Goal: Task Accomplishment & Management: Use online tool/utility

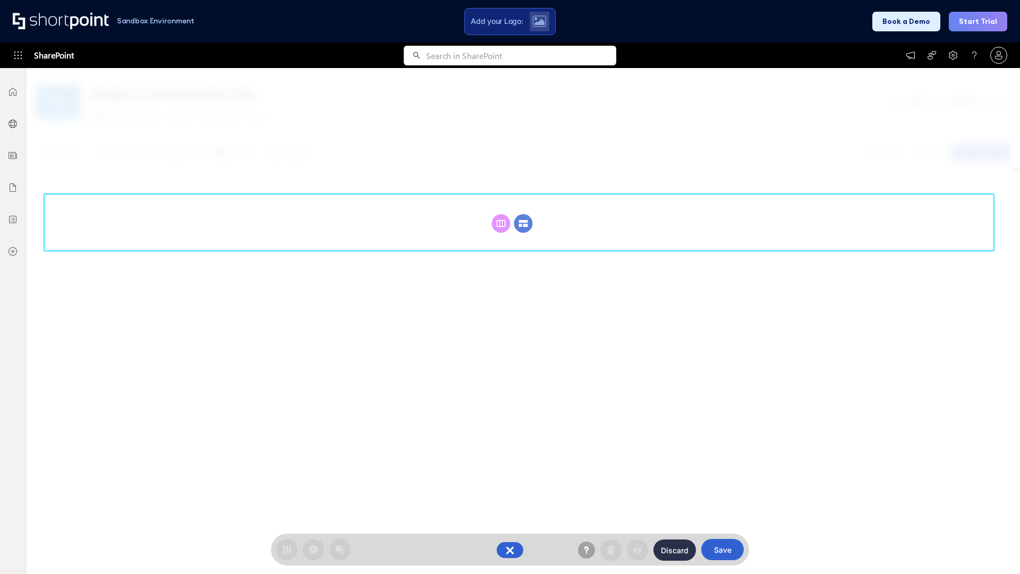
scroll to position [146, 0]
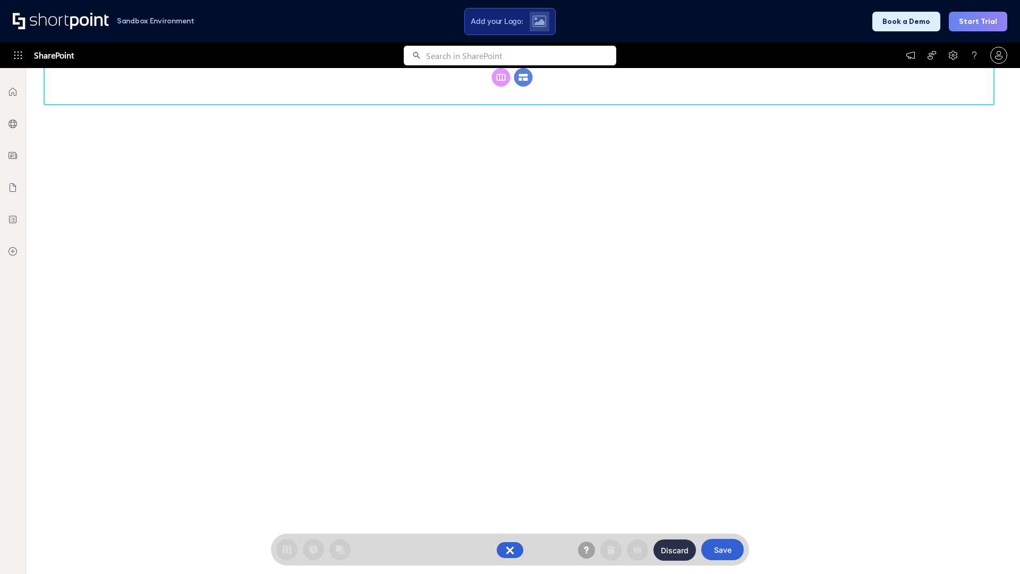
click at [523, 87] on circle at bounding box center [523, 77] width 19 height 19
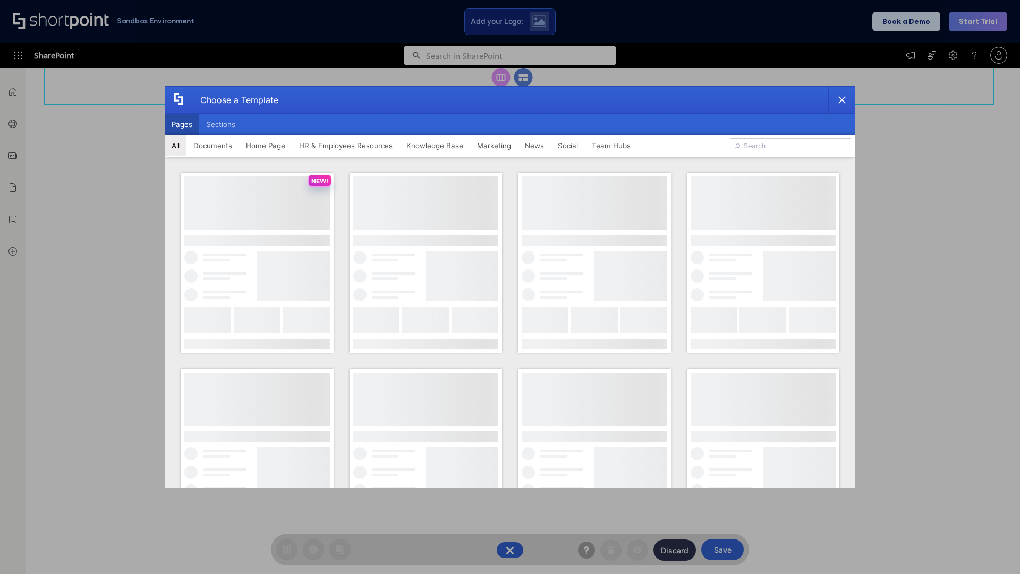
scroll to position [0, 0]
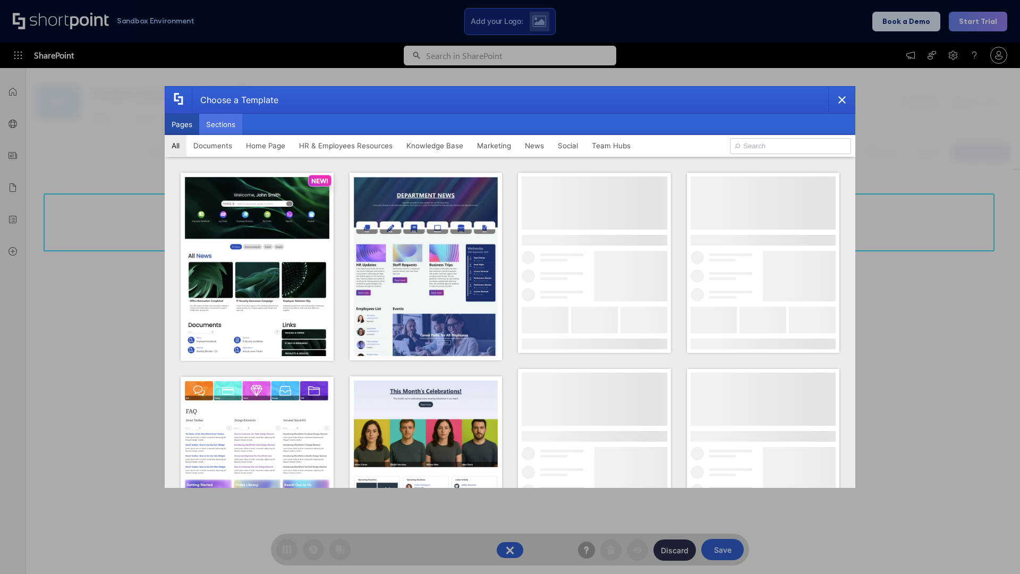
click at [220, 124] on button "Sections" at bounding box center [220, 124] width 43 height 21
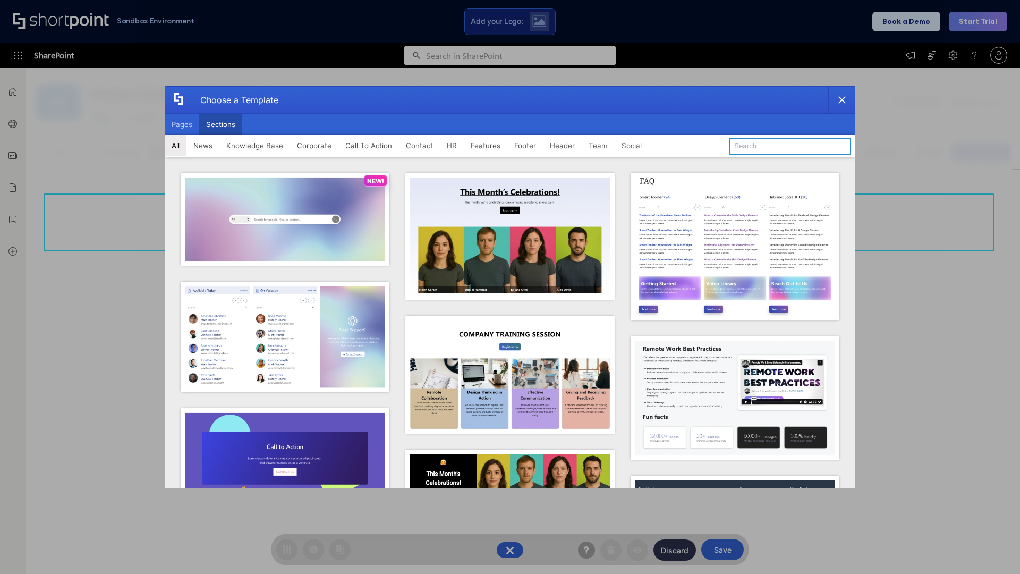
type input "Contact Us 1"
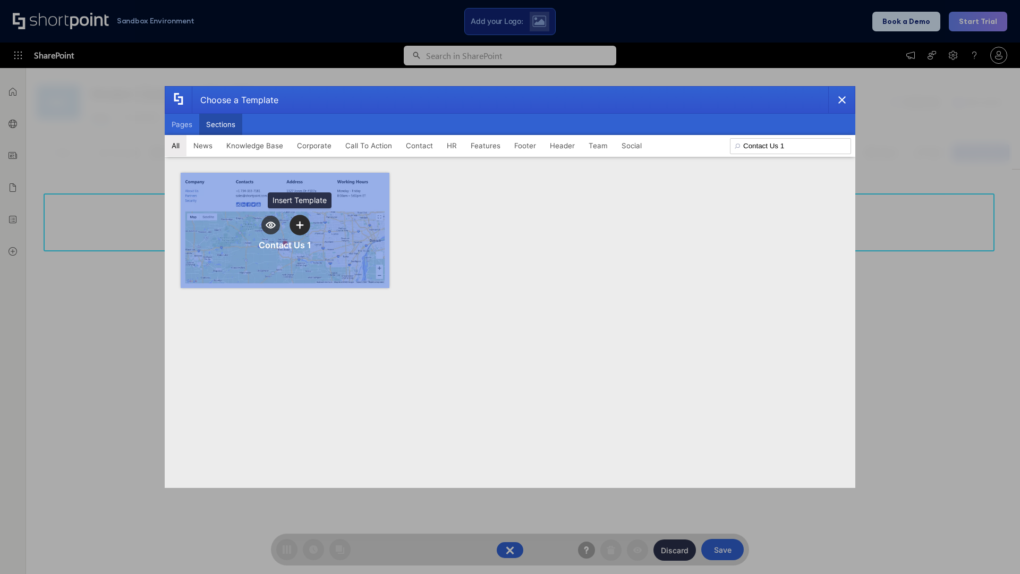
click at [300, 225] on icon "template selector" at bounding box center [299, 224] width 7 height 7
